Goal: Task Accomplishment & Management: Complete application form

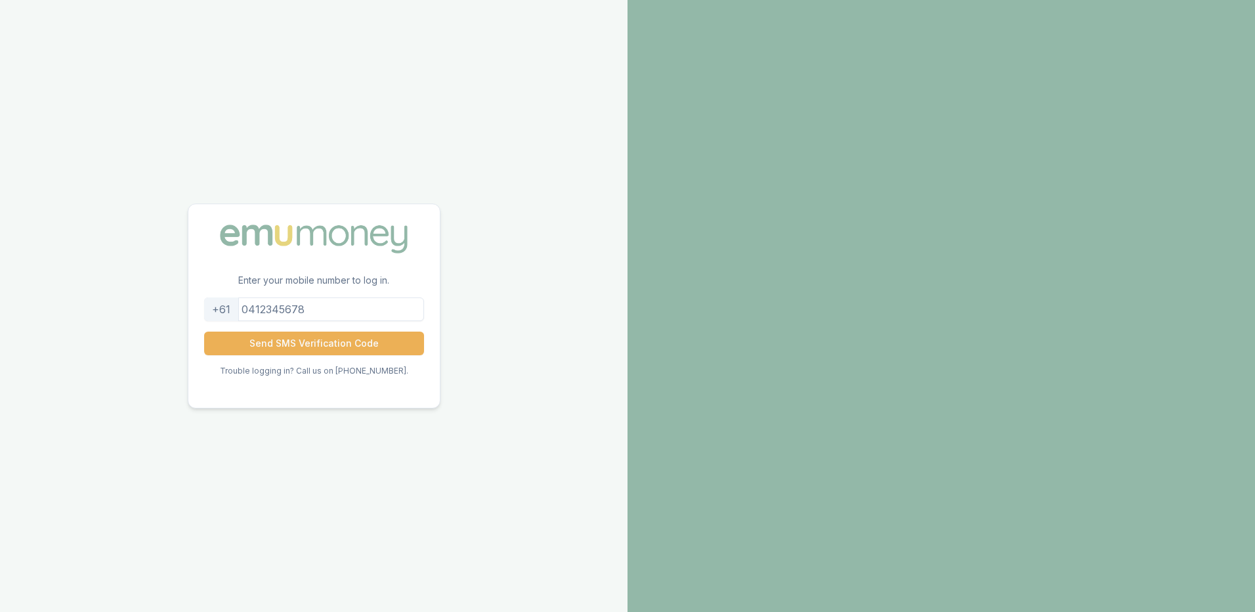
drag, startPoint x: 319, startPoint y: 308, endPoint x: 310, endPoint y: 307, distance: 8.6
click at [310, 307] on input "tel" at bounding box center [314, 309] width 220 height 24
click at [314, 342] on button "Send SMS Verification Code" at bounding box center [314, 343] width 220 height 24
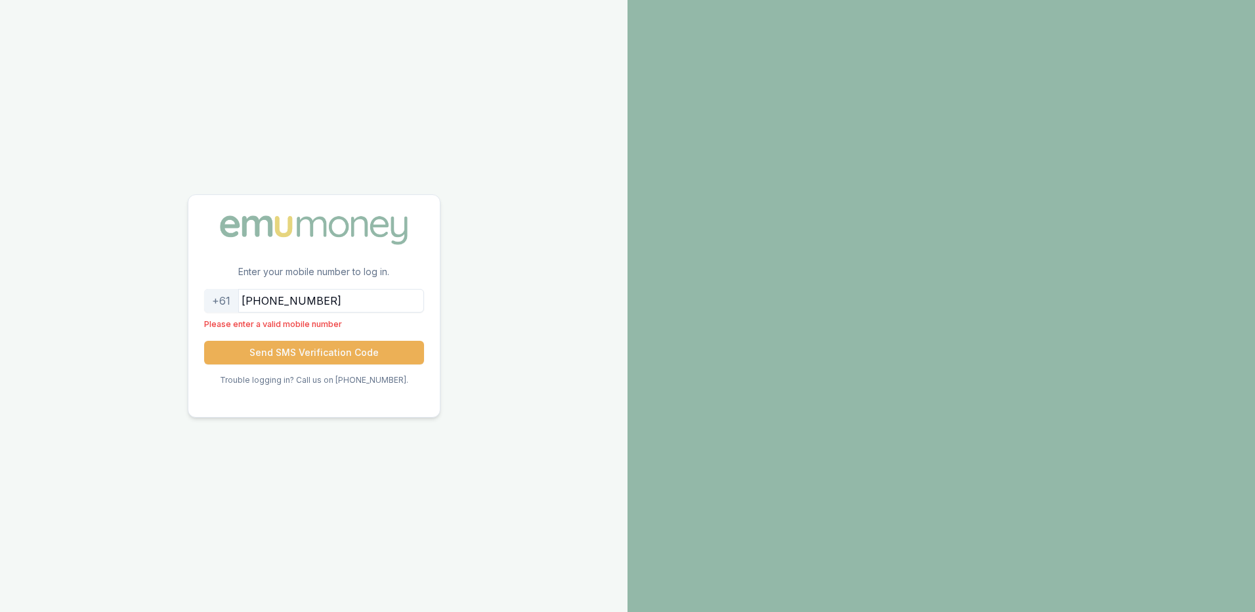
drag, startPoint x: 329, startPoint y: 298, endPoint x: 261, endPoint y: 296, distance: 68.3
click at [261, 296] on input "+61404320057" at bounding box center [314, 301] width 220 height 24
type input "61404320057+"
drag, startPoint x: 332, startPoint y: 301, endPoint x: 185, endPoint y: 292, distance: 147.3
click at [185, 292] on div "Enter your mobile number to log in. +61 61404320057+ Please enter a valid mobil…" at bounding box center [313, 306] width 627 height 612
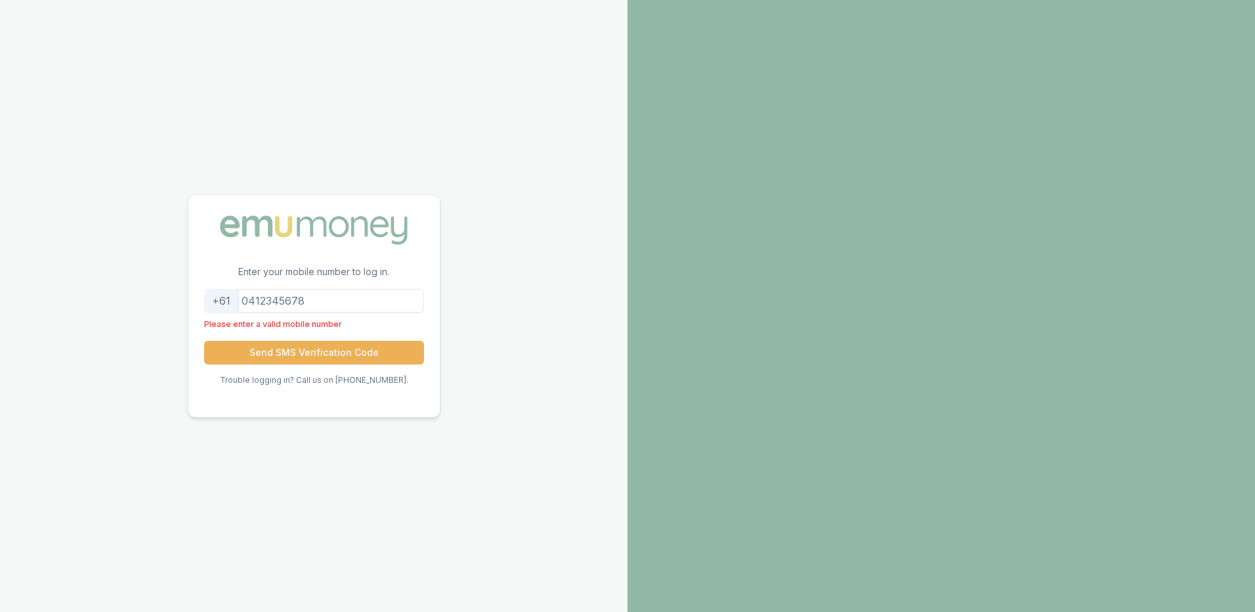
click at [326, 301] on input "tel" at bounding box center [314, 301] width 220 height 24
click at [297, 352] on button "Send SMS Verification Code" at bounding box center [314, 353] width 220 height 24
click at [269, 301] on input "+61490498455" at bounding box center [314, 301] width 220 height 24
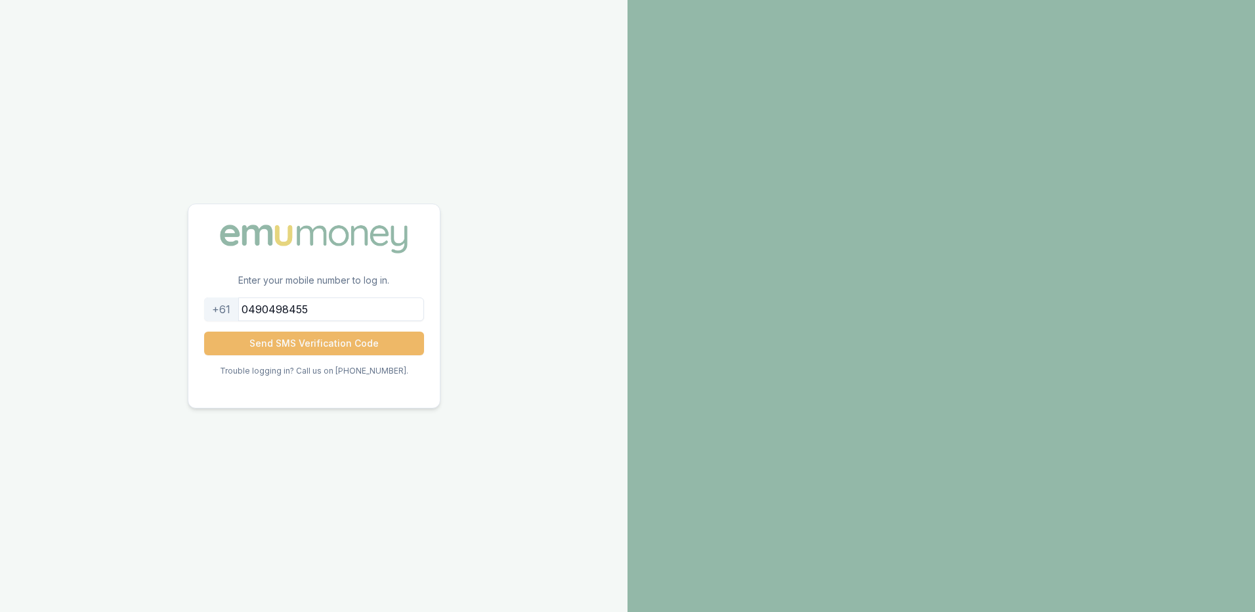
type input "0490498455"
click at [312, 343] on button "Send SMS Verification Code" at bounding box center [314, 343] width 220 height 24
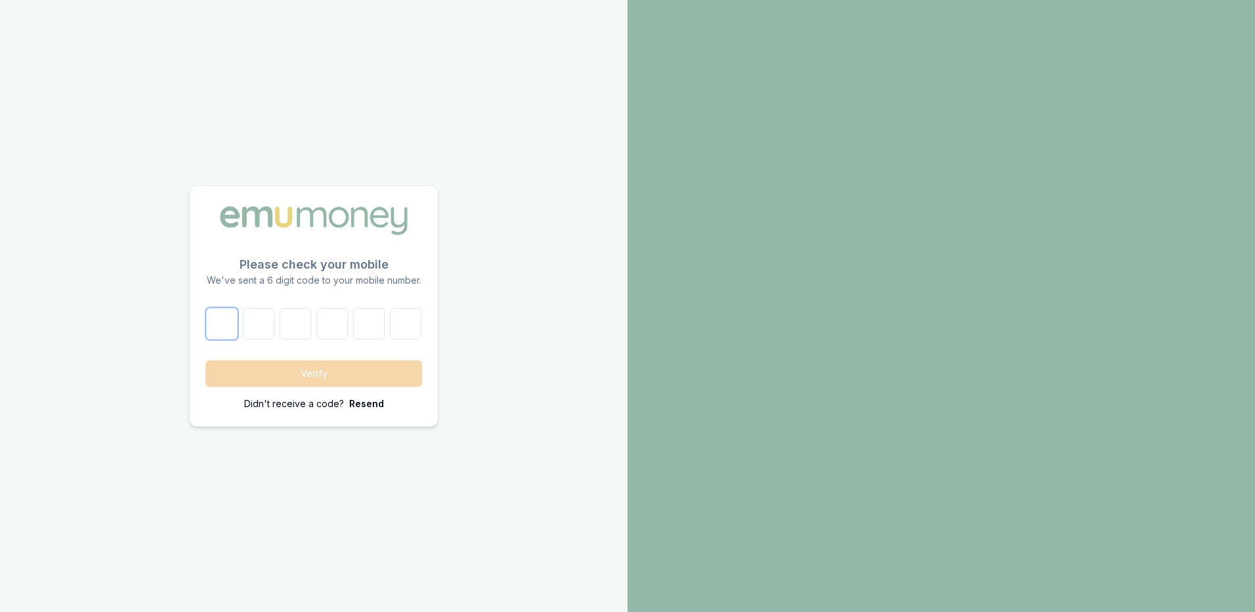
click at [227, 326] on input "number" at bounding box center [222, 324] width 32 height 32
type input "0"
type input "9"
type input "0"
type input "1"
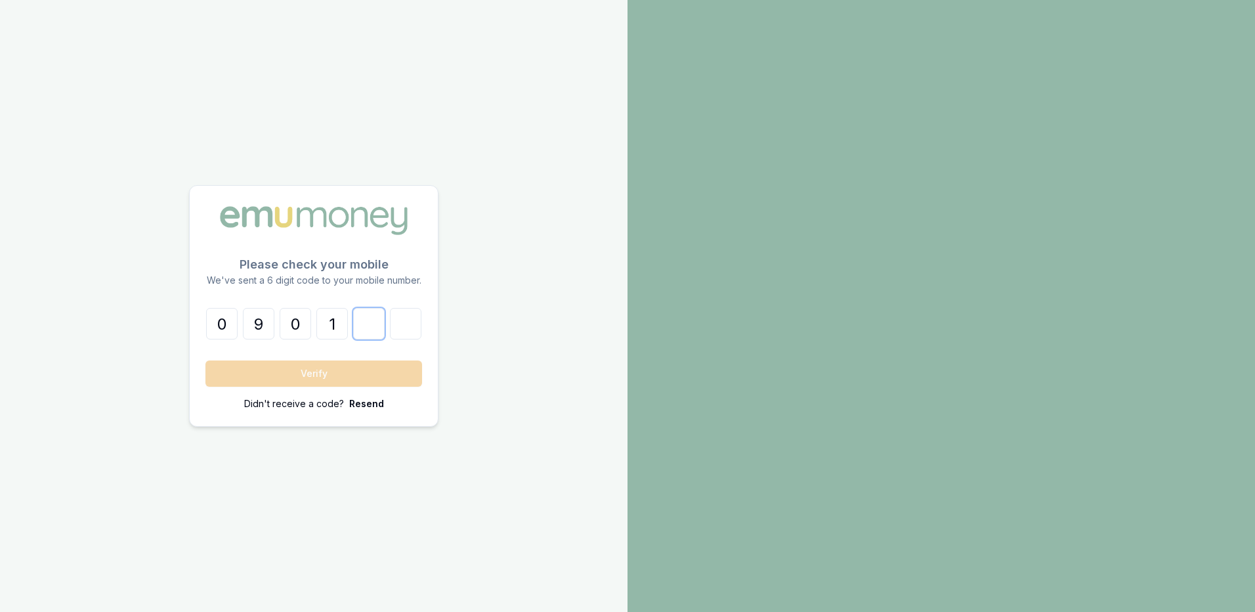
type input "4"
type input "3"
click at [317, 371] on button "Verify" at bounding box center [313, 373] width 217 height 26
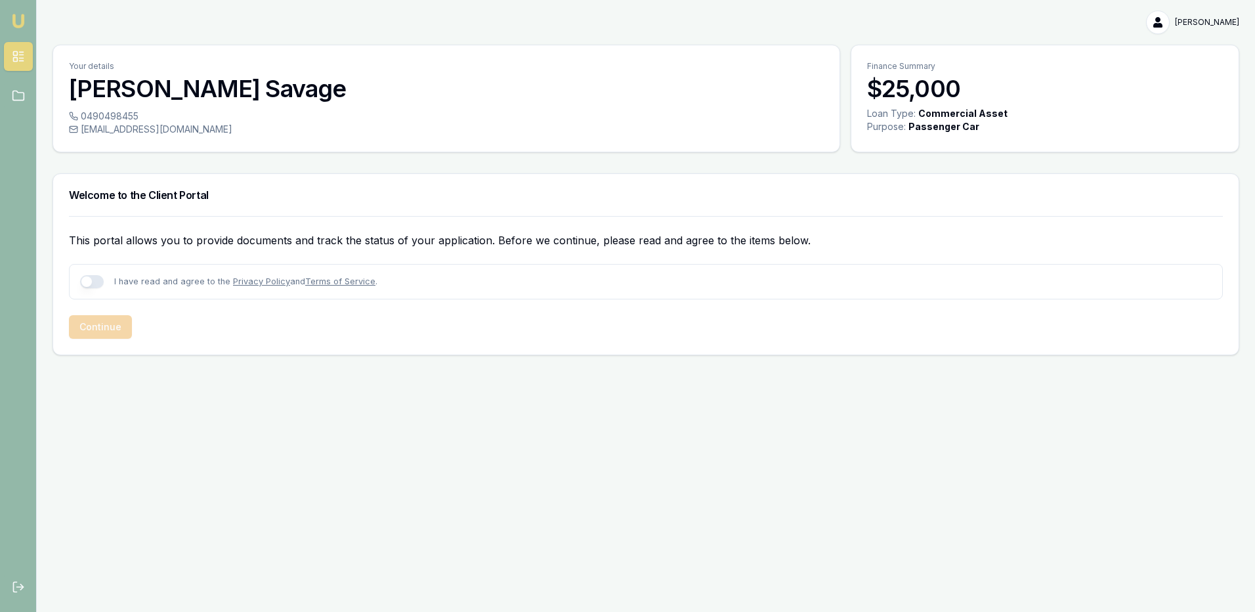
click at [266, 281] on link "Privacy Policy" at bounding box center [261, 281] width 57 height 10
click at [98, 284] on button "button" at bounding box center [92, 281] width 24 height 13
checkbox input "true"
click at [105, 327] on button "Continue" at bounding box center [100, 327] width 63 height 24
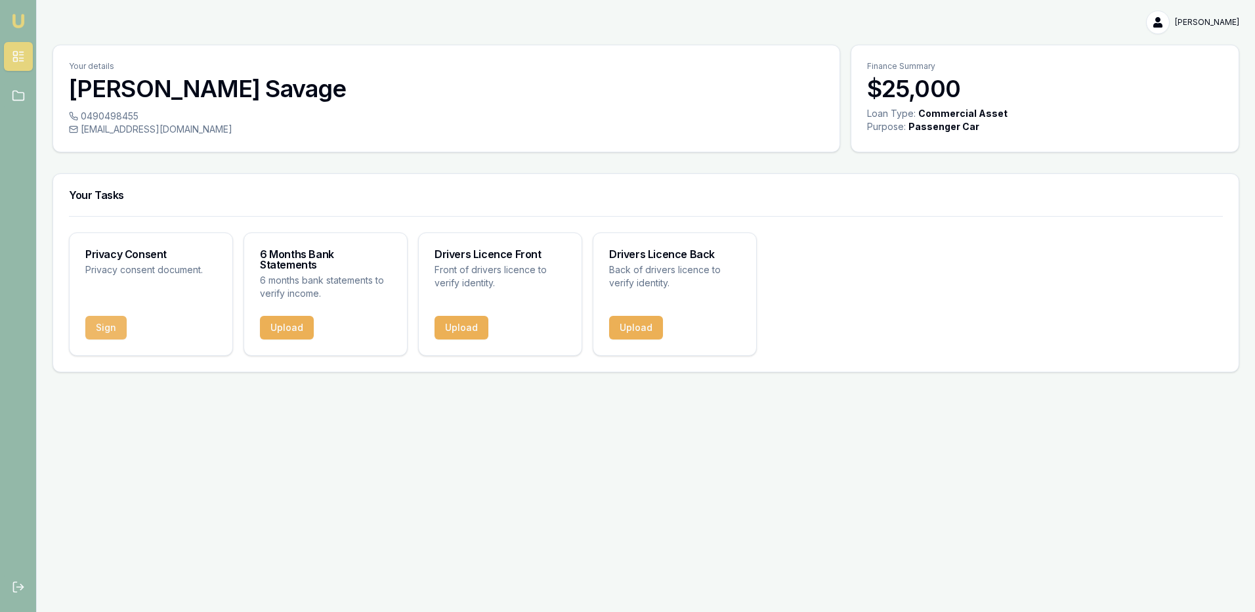
click at [102, 318] on button "Sign" at bounding box center [105, 328] width 41 height 24
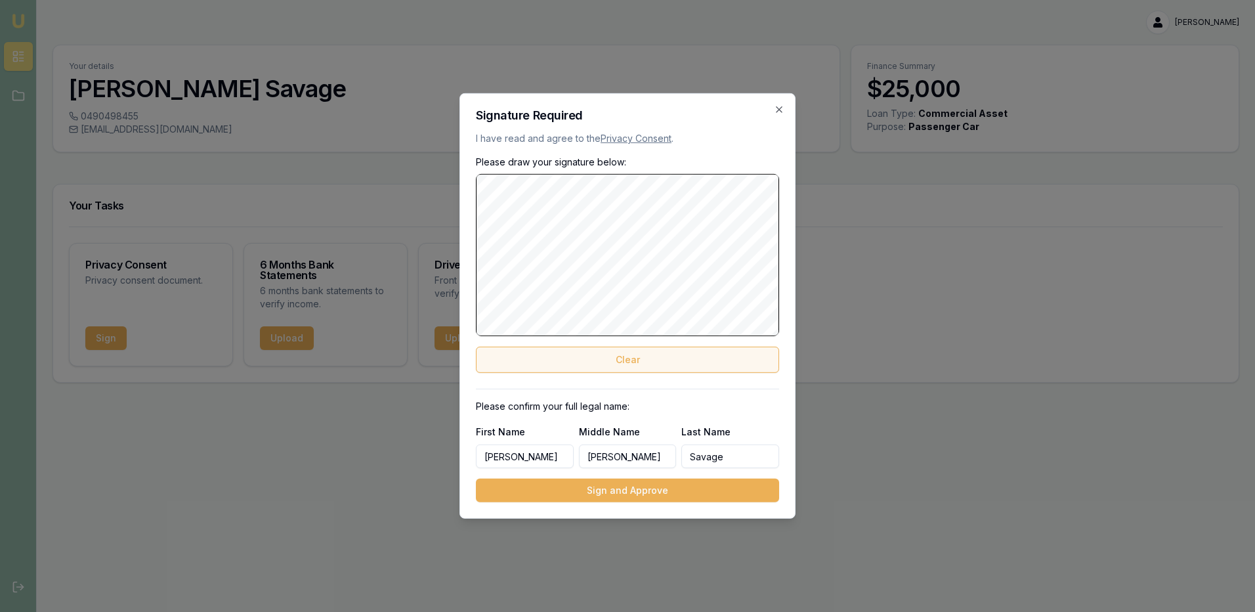
click at [627, 364] on button "Clear" at bounding box center [627, 360] width 303 height 26
click at [625, 358] on button "Clear" at bounding box center [627, 360] width 303 height 26
click at [633, 356] on button "Clear" at bounding box center [627, 360] width 303 height 26
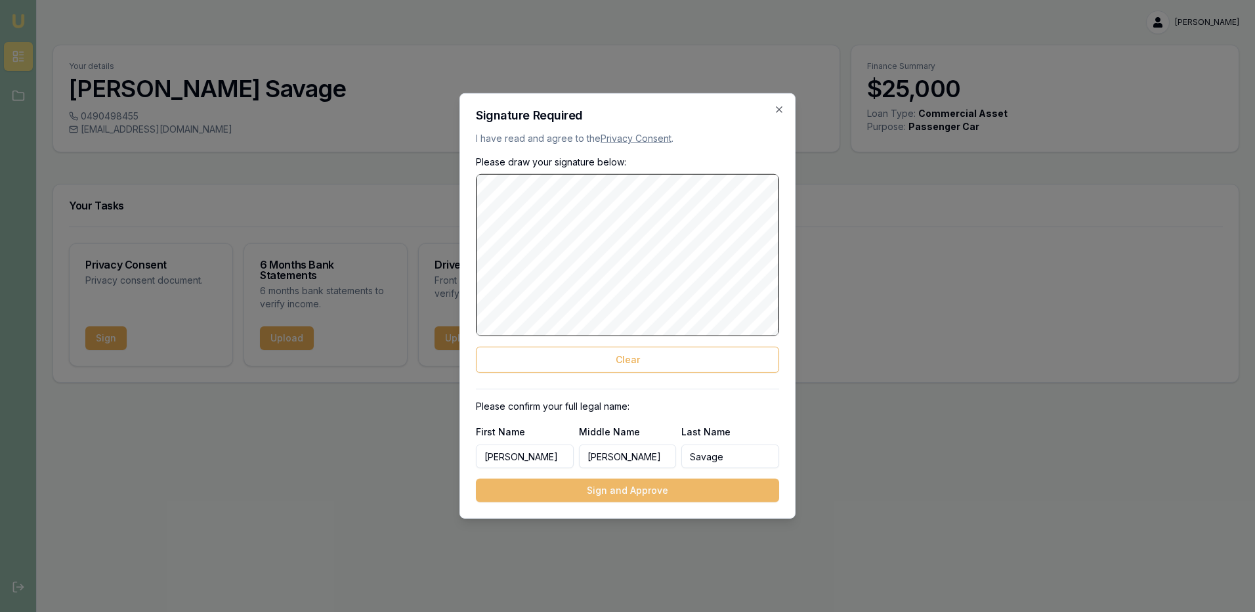
click at [616, 488] on button "Sign and Approve" at bounding box center [627, 490] width 303 height 24
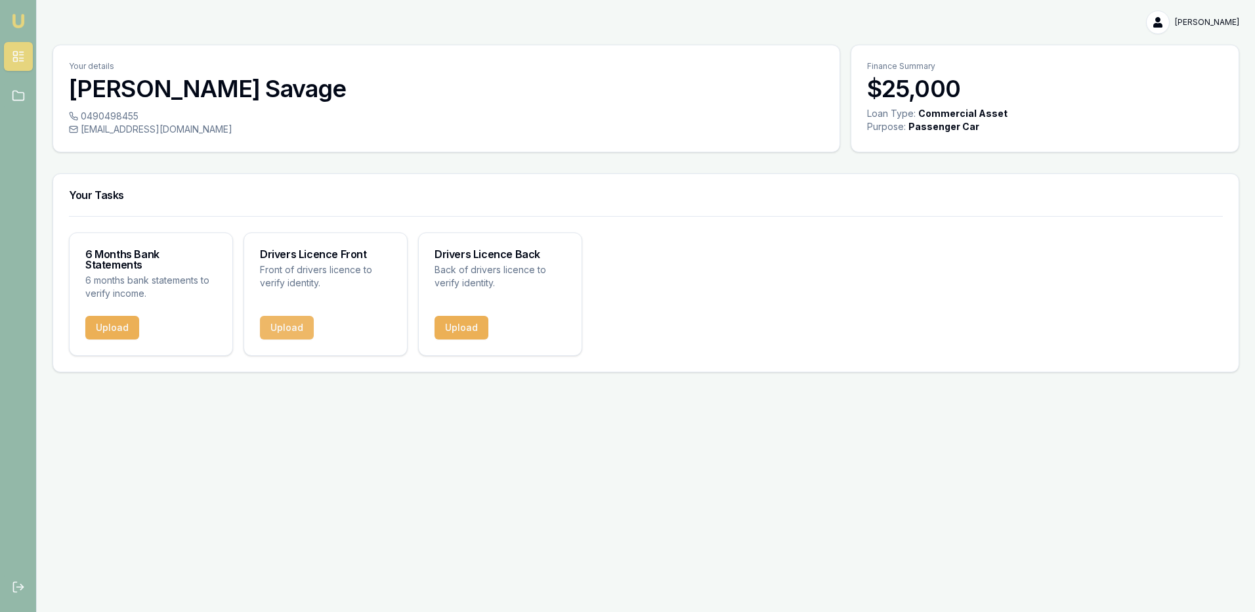
click at [280, 316] on button "Upload" at bounding box center [287, 328] width 54 height 24
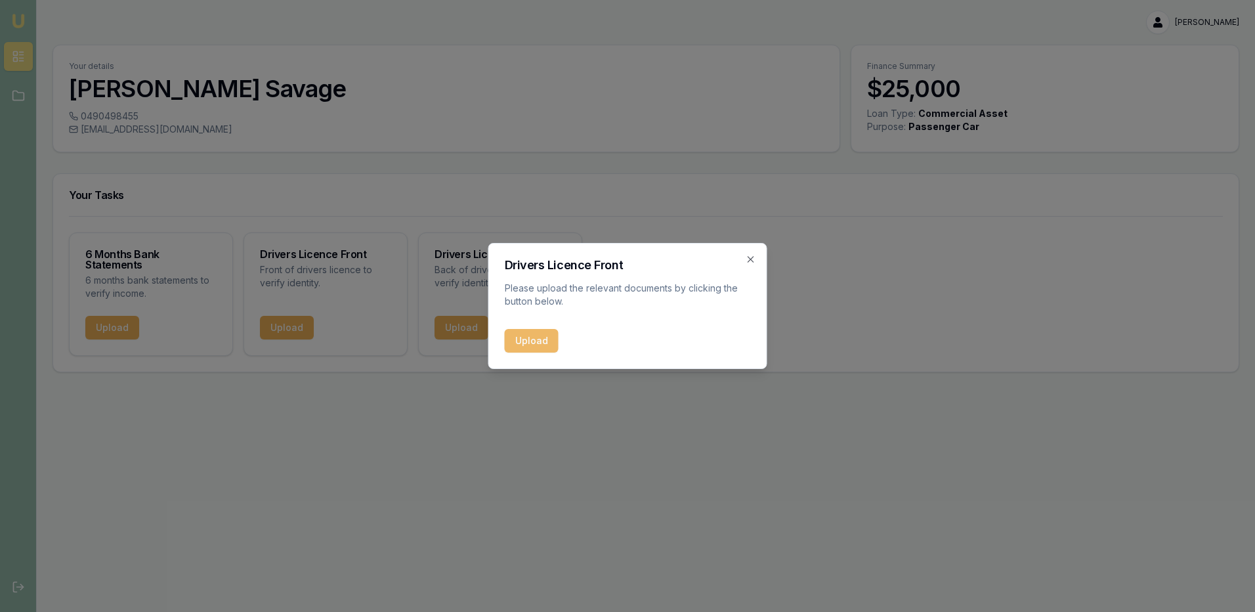
click at [538, 343] on button "Upload" at bounding box center [532, 341] width 54 height 24
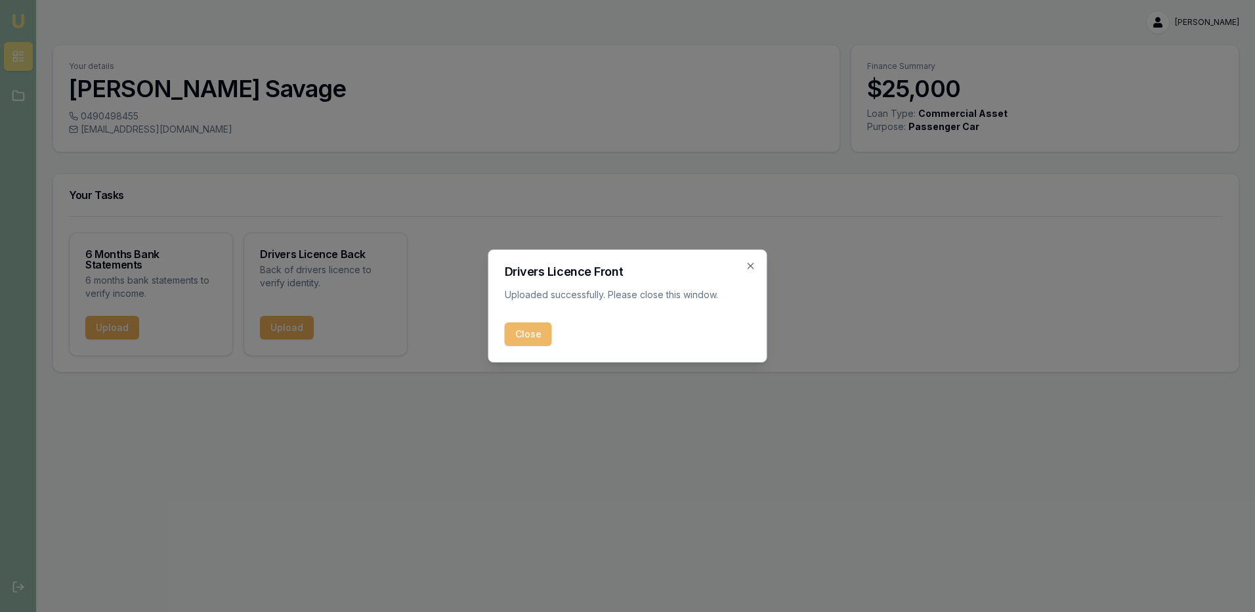
click at [533, 335] on button "Close" at bounding box center [528, 334] width 47 height 24
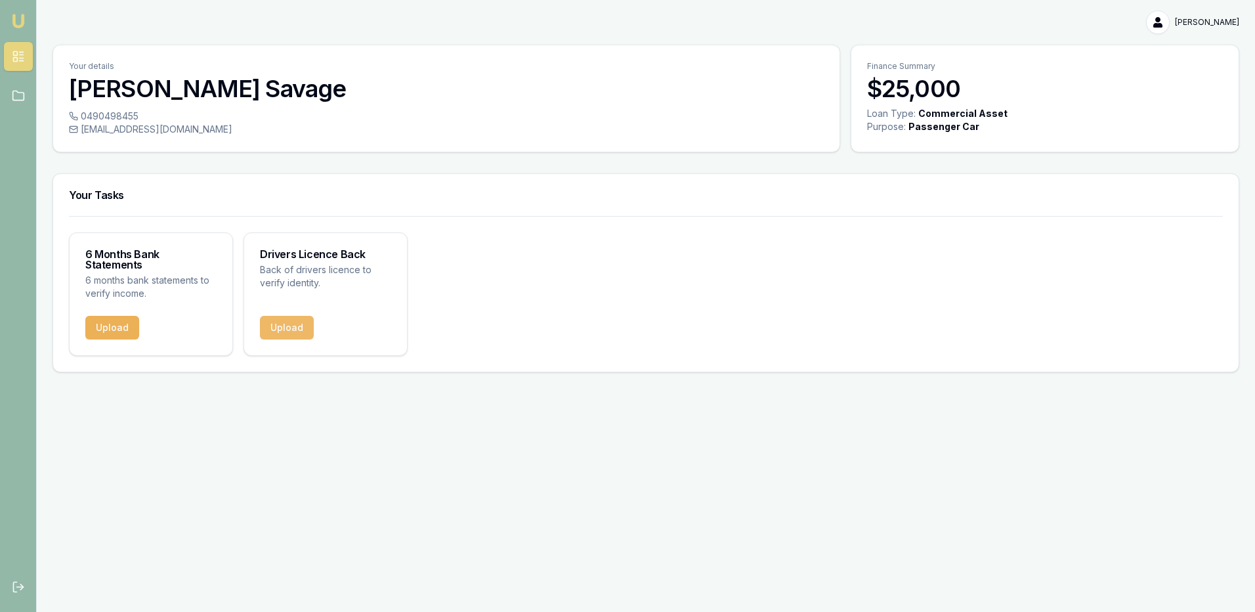
click at [291, 318] on button "Upload" at bounding box center [287, 328] width 54 height 24
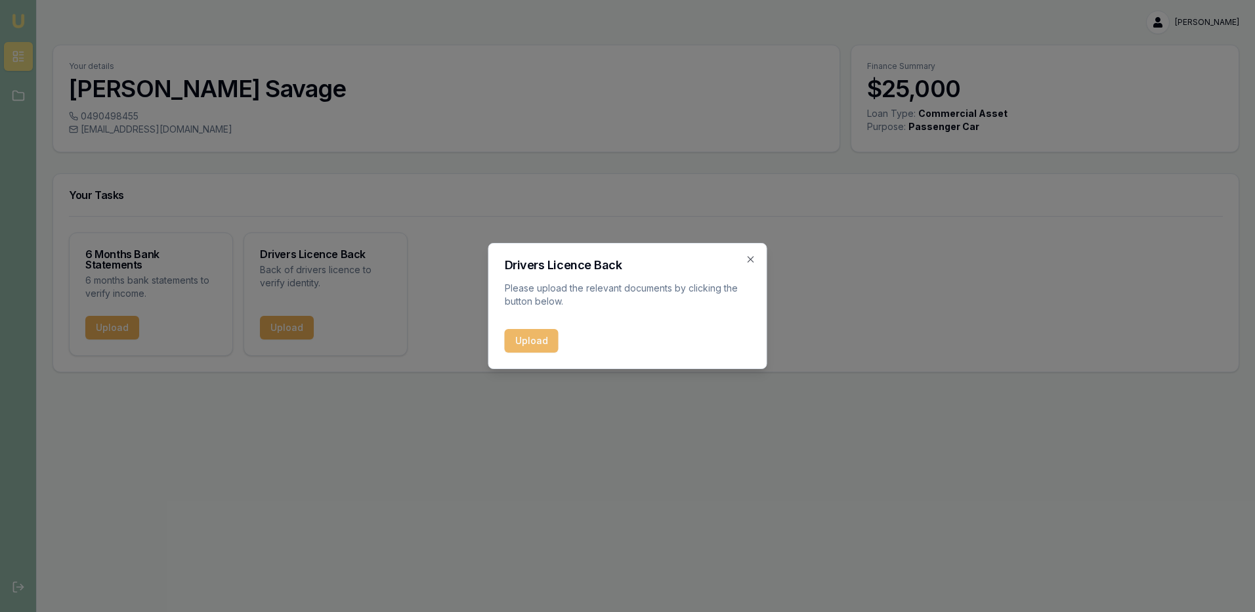
click at [534, 340] on button "Upload" at bounding box center [532, 341] width 54 height 24
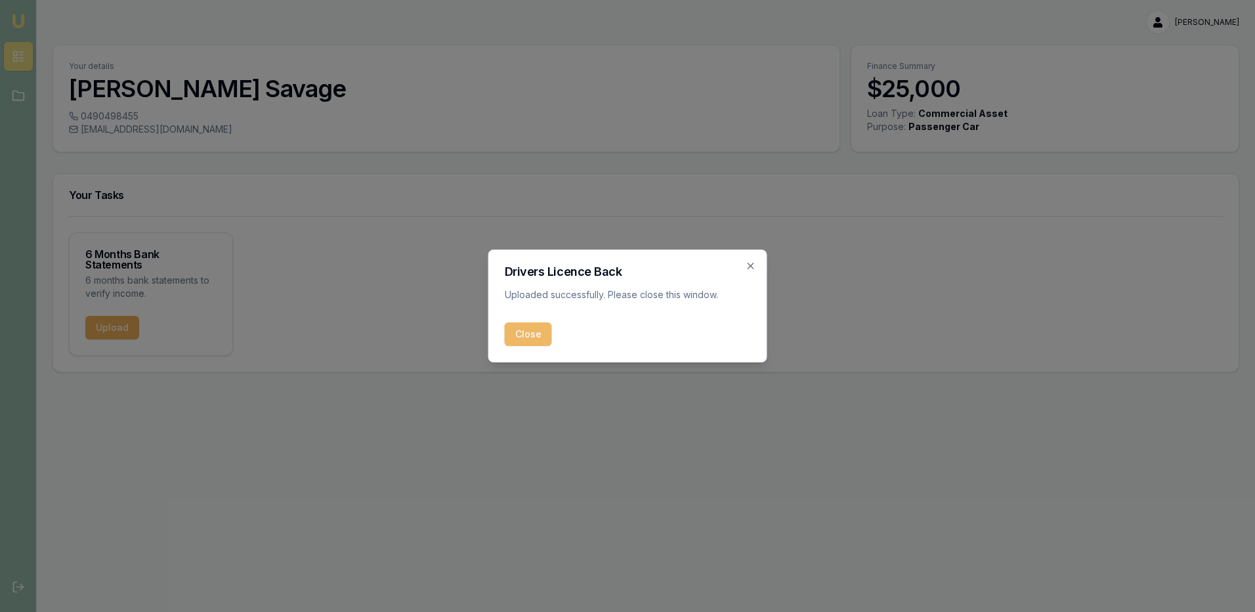
click at [528, 333] on button "Close" at bounding box center [528, 334] width 47 height 24
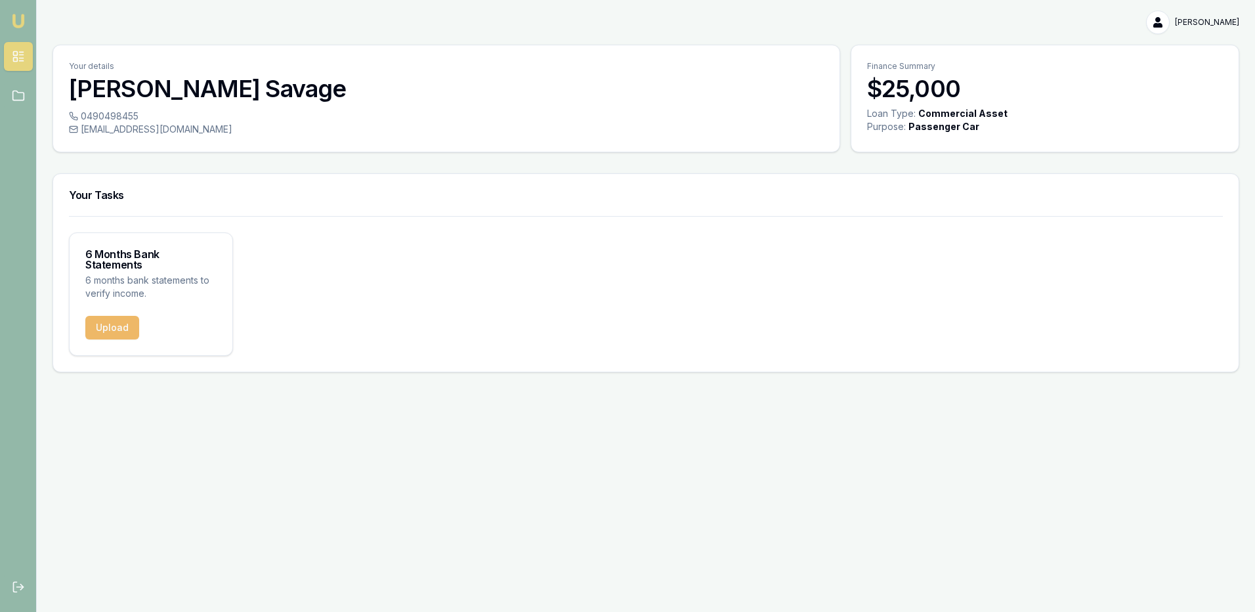
click at [106, 316] on button "Upload" at bounding box center [112, 328] width 54 height 24
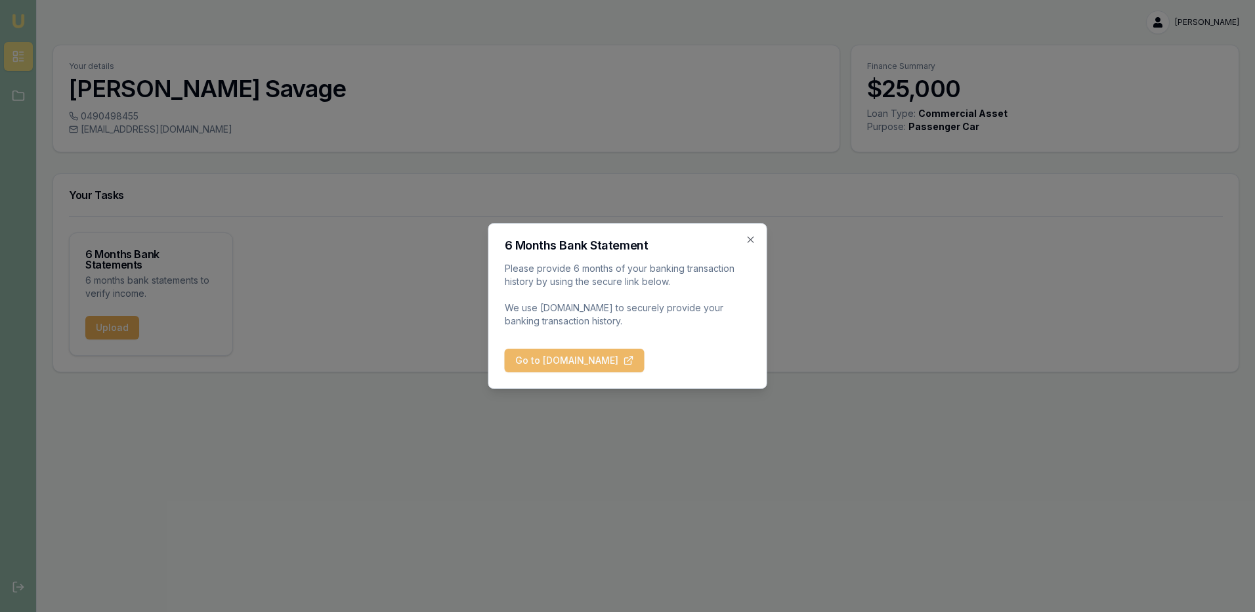
click at [606, 358] on button "Go to BankStatements.com.au" at bounding box center [575, 360] width 140 height 24
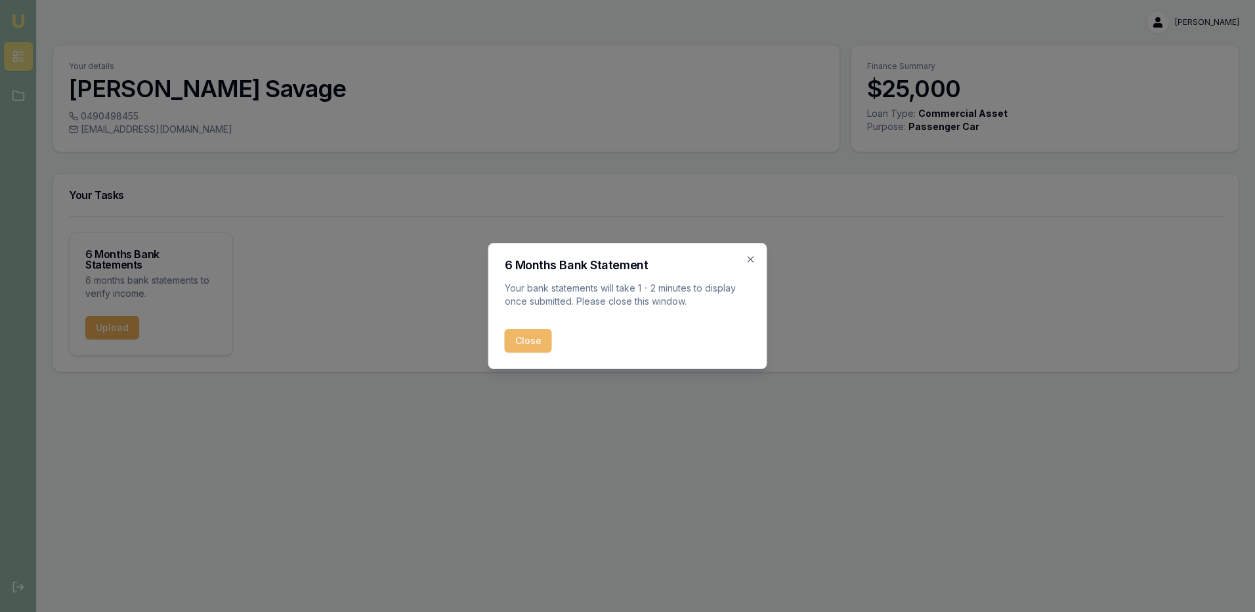
click at [517, 341] on button "Close" at bounding box center [528, 341] width 47 height 24
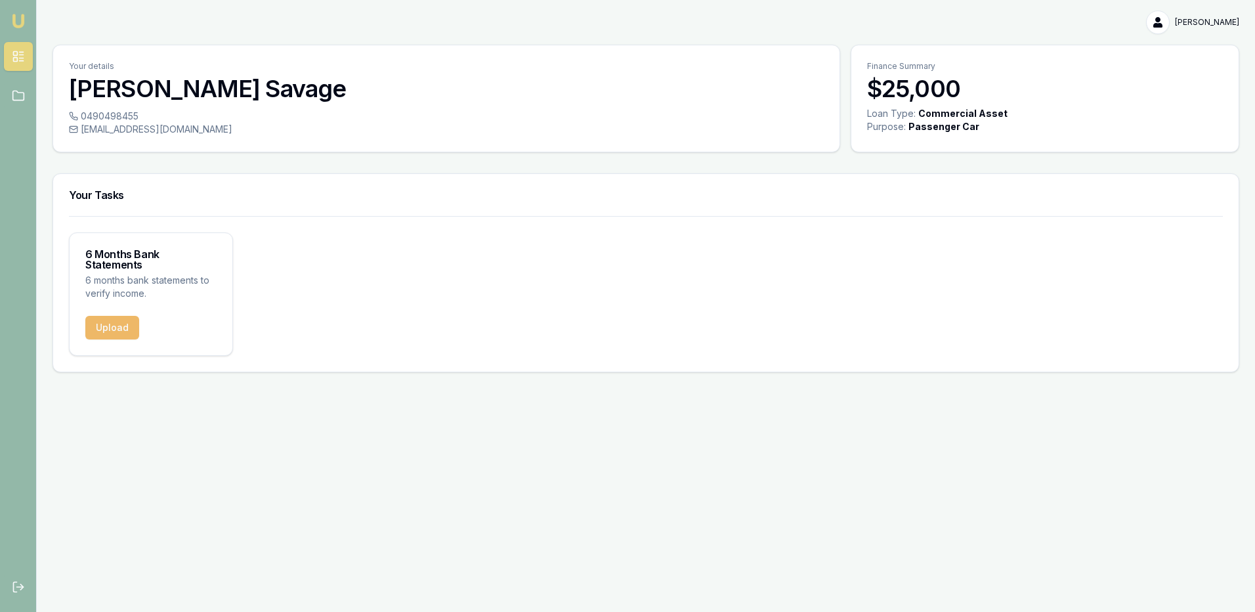
click at [116, 316] on button "Upload" at bounding box center [112, 328] width 54 height 24
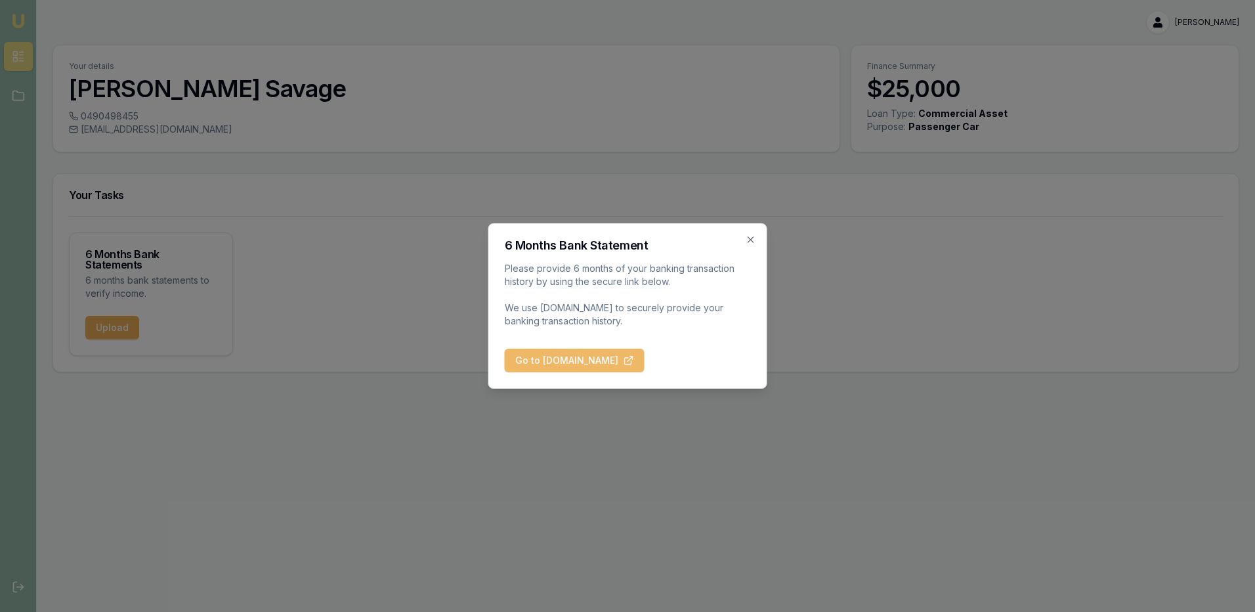
click at [566, 360] on button "Go to BankStatements.com.au" at bounding box center [575, 360] width 140 height 24
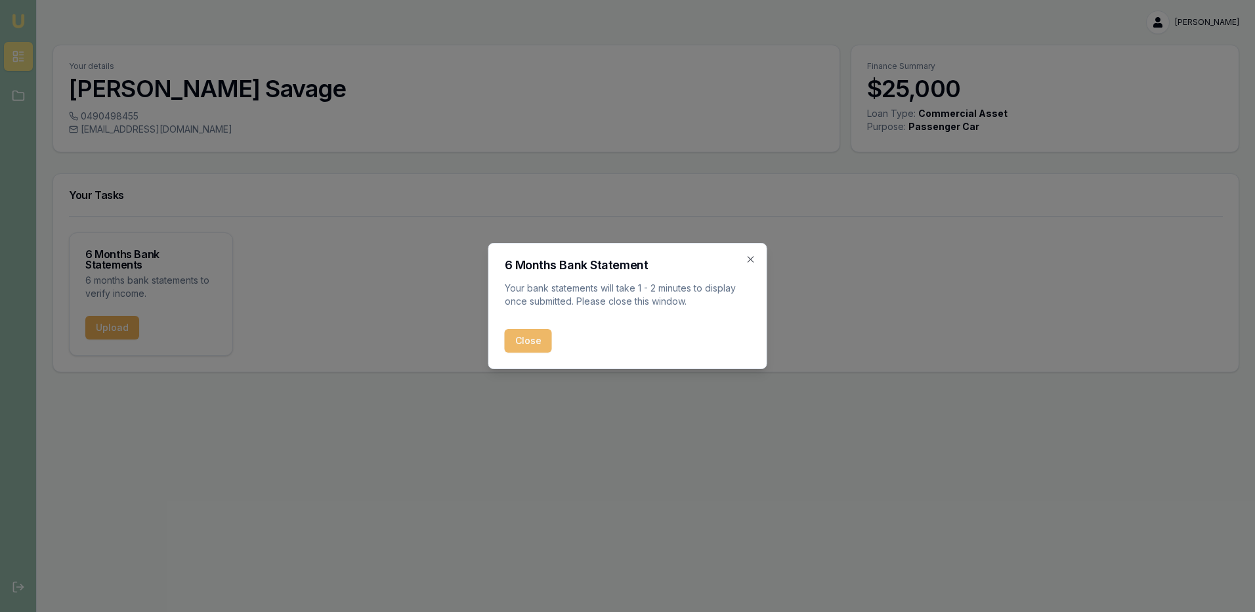
click at [519, 337] on button "Close" at bounding box center [528, 341] width 47 height 24
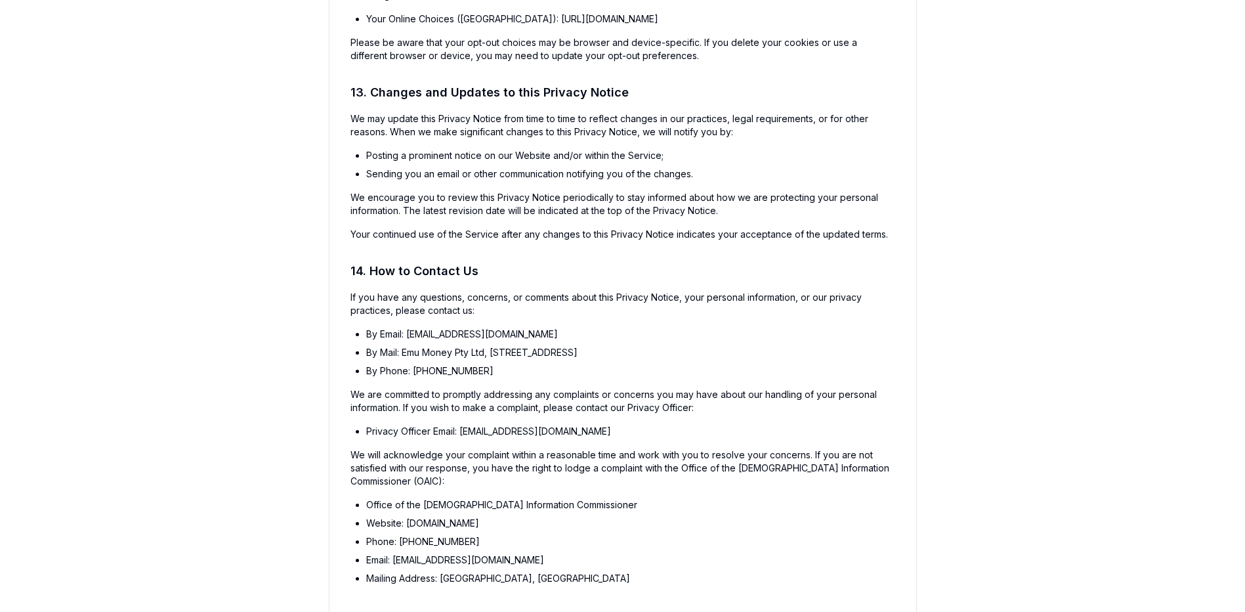
scroll to position [5055, 0]
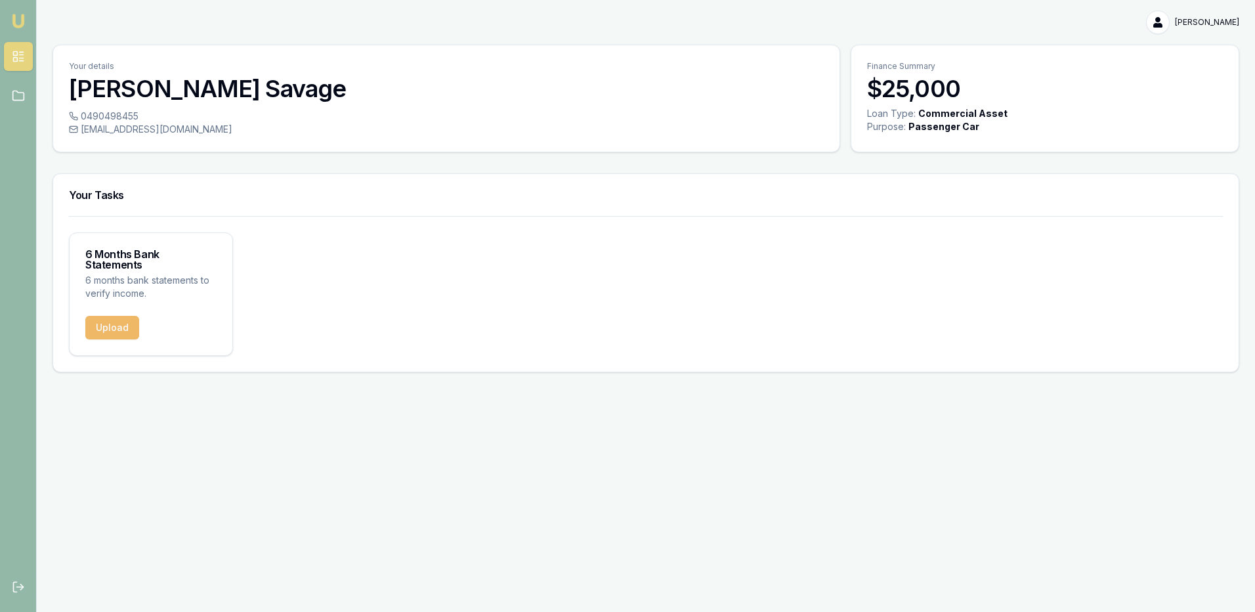
click at [110, 316] on button "Upload" at bounding box center [112, 328] width 54 height 24
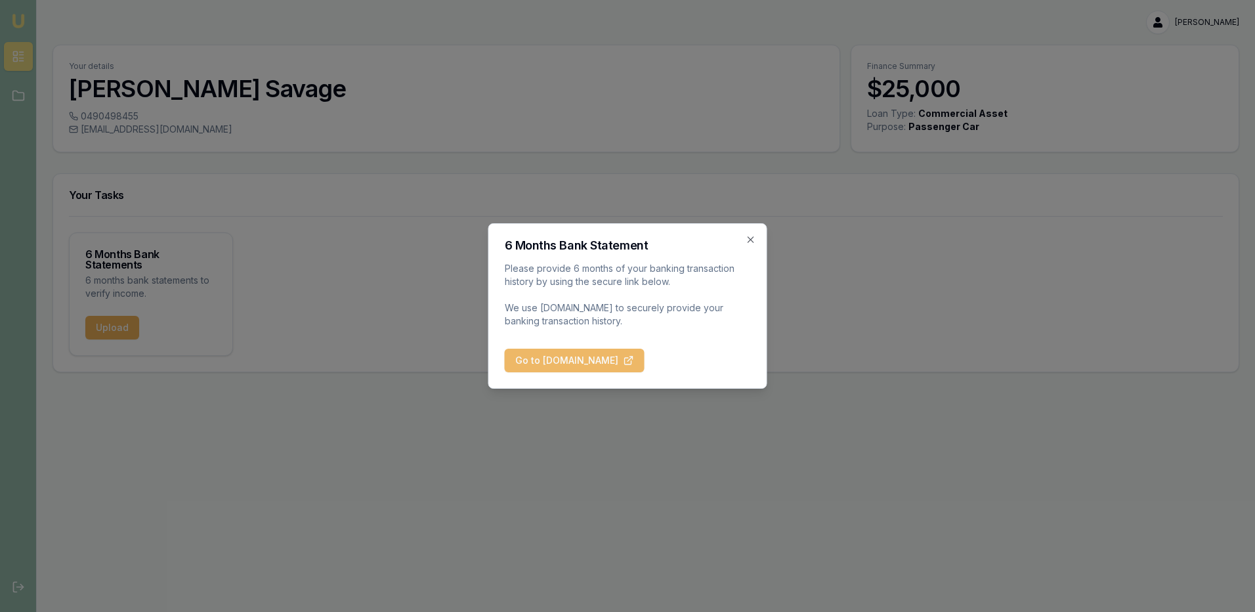
click at [549, 364] on button "Go to BankStatements.com.au" at bounding box center [575, 360] width 140 height 24
